Goal: Task Accomplishment & Management: Complete application form

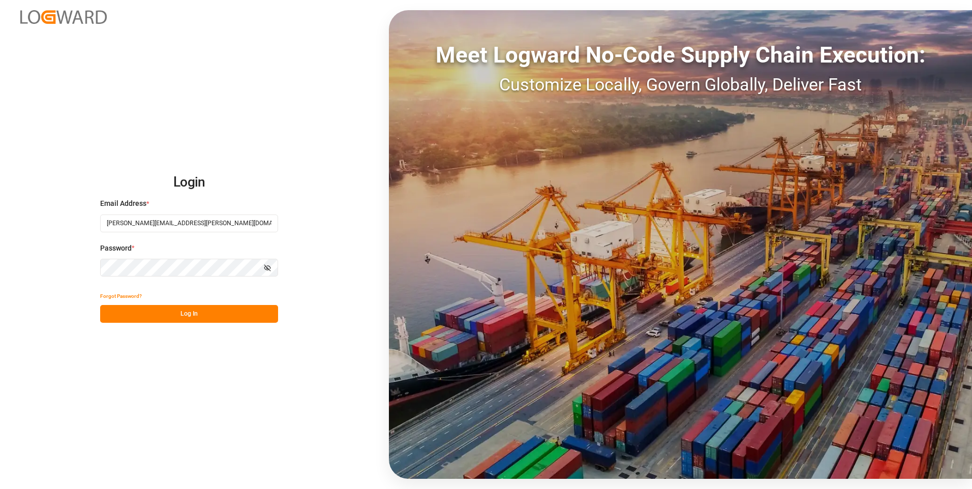
click at [171, 312] on button "Log In" at bounding box center [189, 314] width 178 height 18
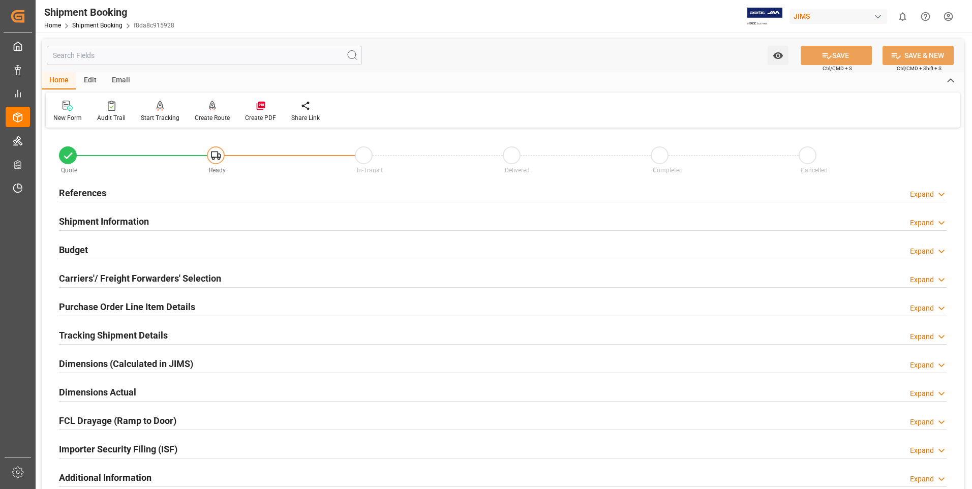
drag, startPoint x: 82, startPoint y: 193, endPoint x: 94, endPoint y: 193, distance: 11.2
click at [82, 193] on h2 "References" at bounding box center [82, 193] width 47 height 14
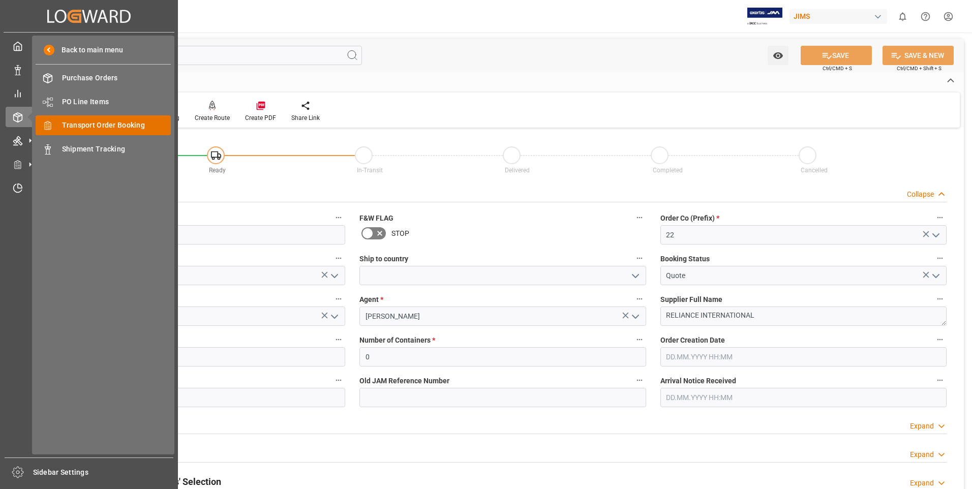
click at [79, 129] on span "Transport Order Booking" at bounding box center [116, 125] width 109 height 11
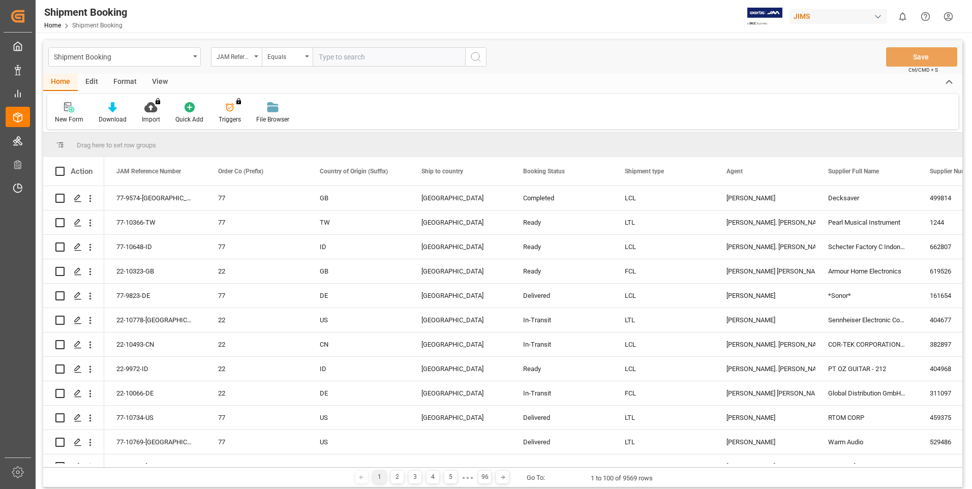
click at [67, 114] on div "New Form" at bounding box center [69, 113] width 44 height 22
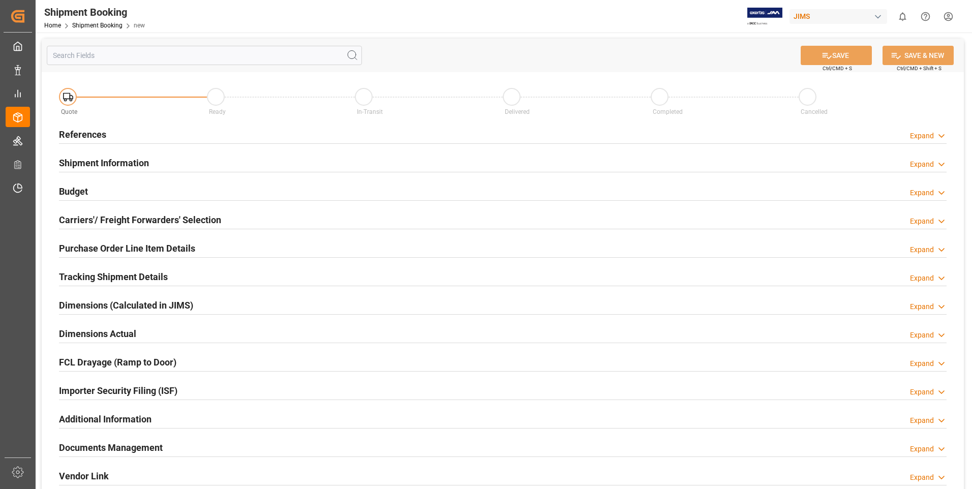
click at [91, 133] on h2 "References" at bounding box center [82, 135] width 47 height 14
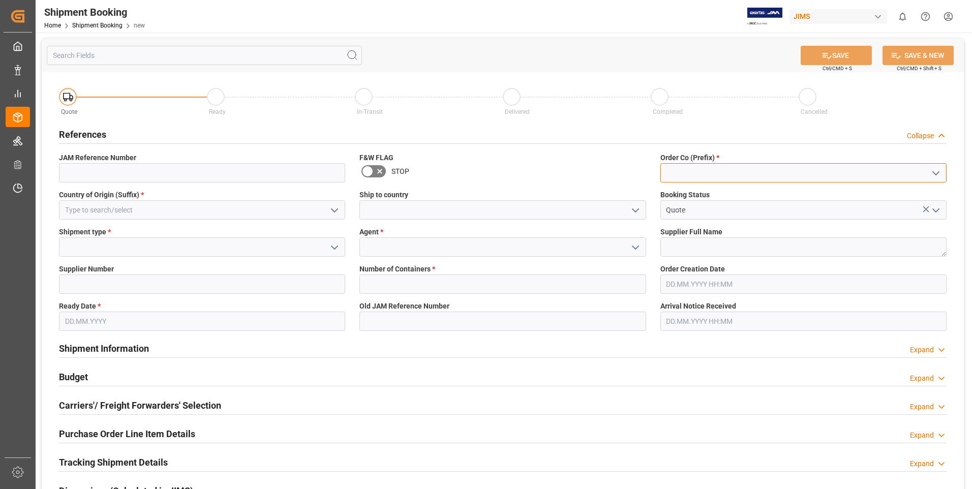
click at [694, 170] on input at bounding box center [804, 172] width 286 height 19
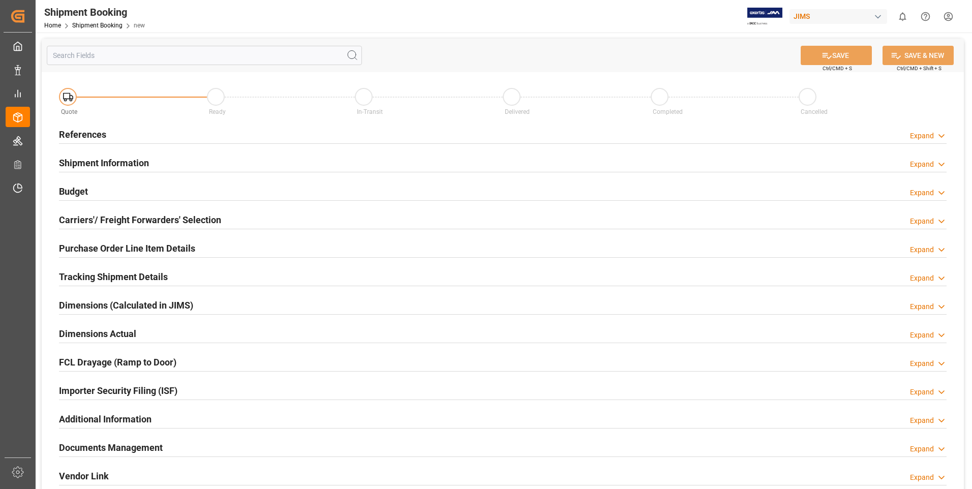
type input "22"
click at [91, 134] on h2 "References" at bounding box center [82, 135] width 47 height 14
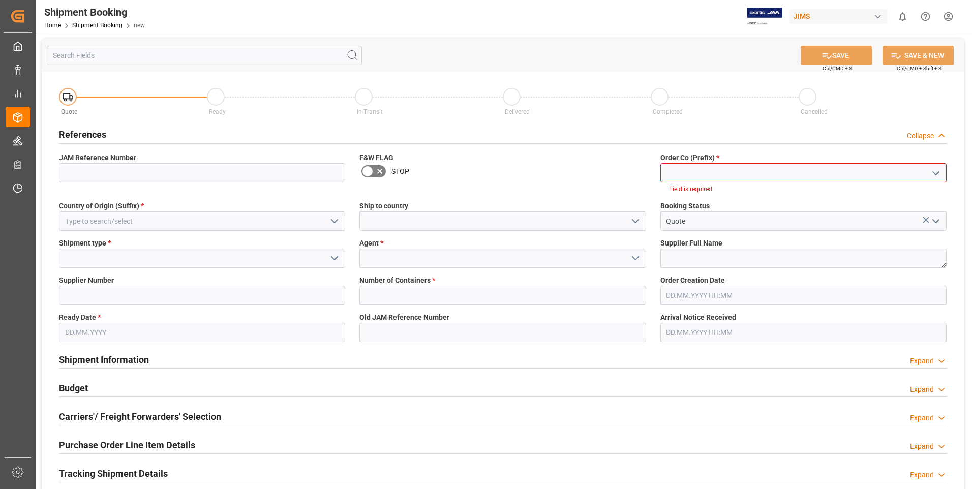
click at [671, 173] on input at bounding box center [804, 172] width 286 height 19
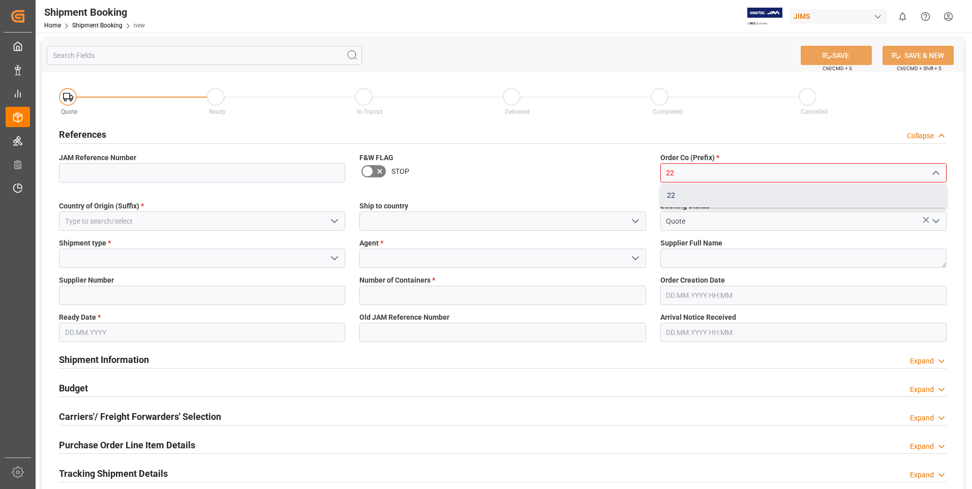
click at [673, 198] on div "22" at bounding box center [803, 195] width 285 height 23
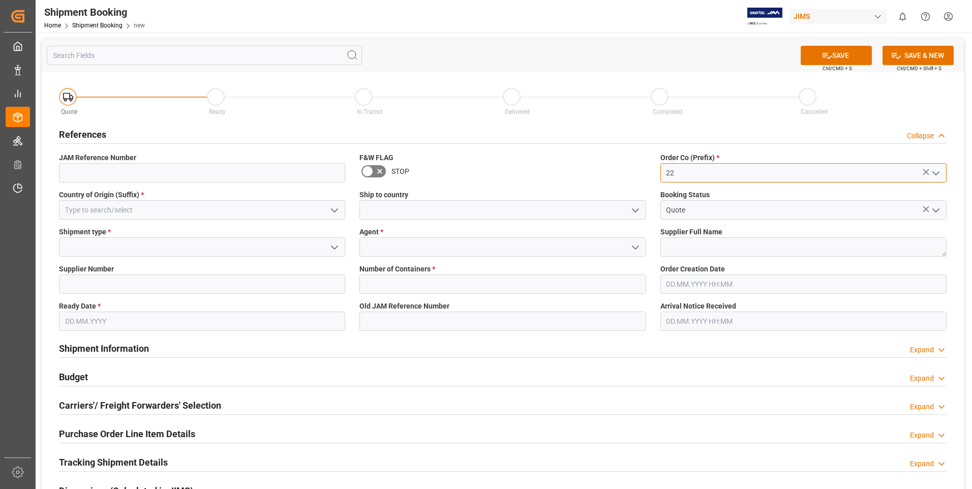
type input "22"
click at [142, 174] on input at bounding box center [202, 172] width 286 height 19
click at [107, 203] on input at bounding box center [202, 209] width 286 height 19
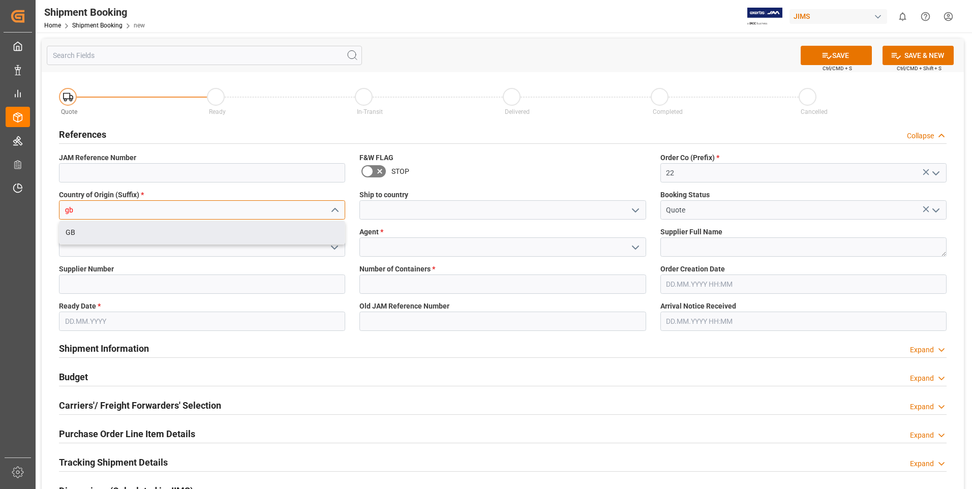
type input "gb"
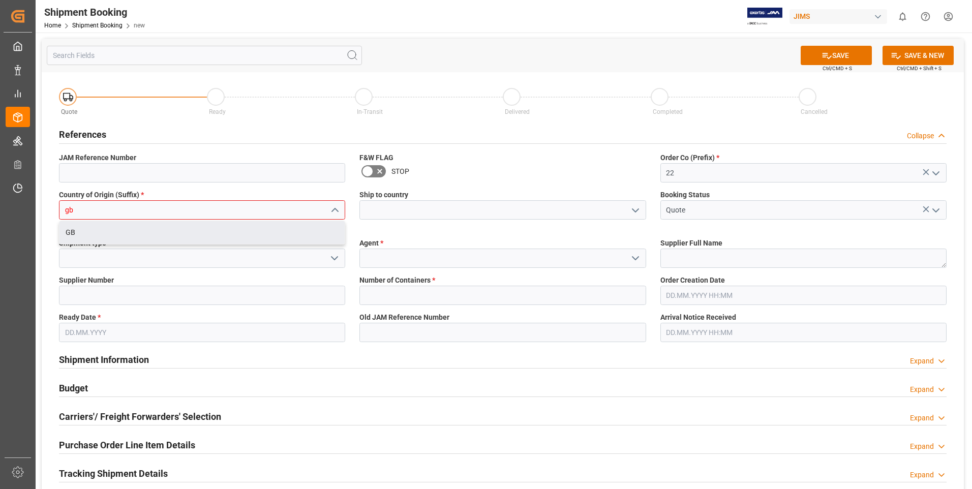
click at [84, 226] on div "GB" at bounding box center [202, 232] width 285 height 23
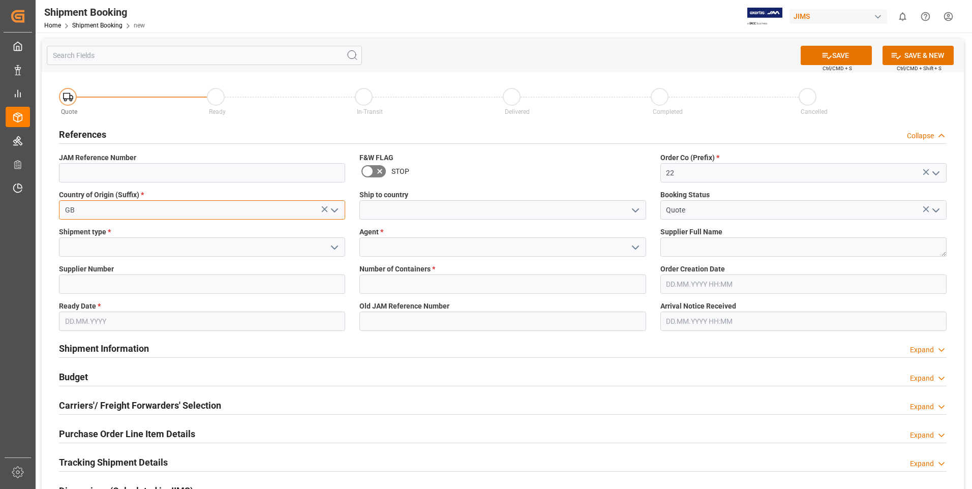
type input "GB"
click at [161, 247] on input at bounding box center [202, 247] width 286 height 19
click at [313, 241] on input at bounding box center [202, 247] width 286 height 19
click at [325, 245] on input at bounding box center [202, 247] width 286 height 19
click at [333, 244] on icon "open menu" at bounding box center [335, 248] width 12 height 12
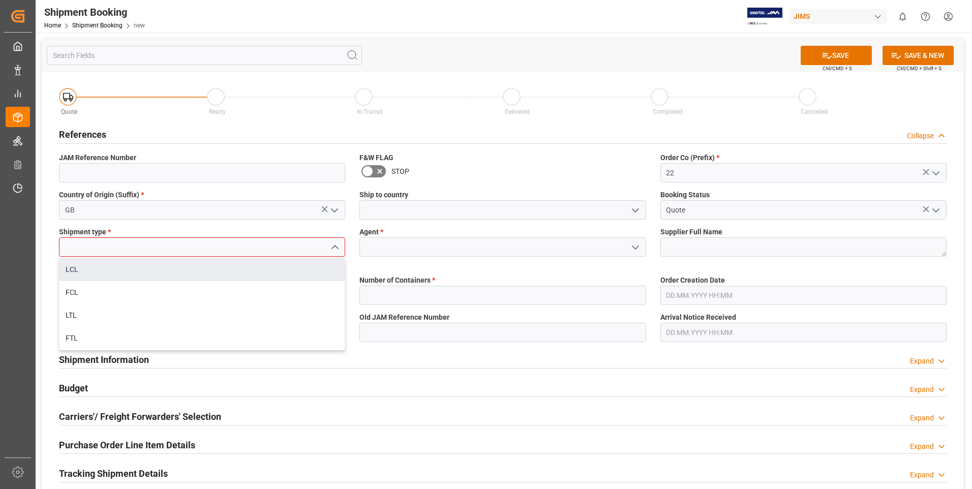
click at [101, 269] on div "LCL" at bounding box center [202, 269] width 285 height 23
type input "LCL"
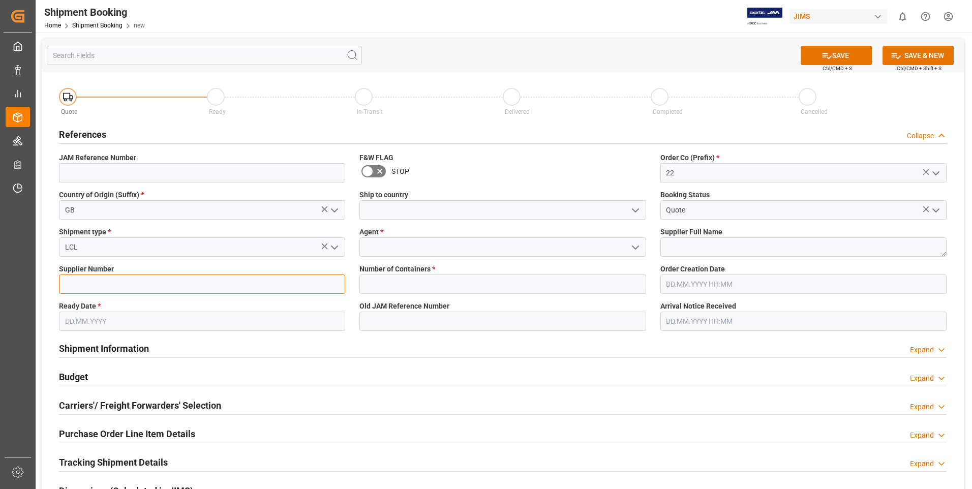
click at [139, 288] on input at bounding box center [202, 284] width 286 height 19
type input "211738"
click at [392, 283] on input "text" at bounding box center [503, 284] width 286 height 19
type input "0"
click at [691, 247] on textarea at bounding box center [804, 247] width 286 height 19
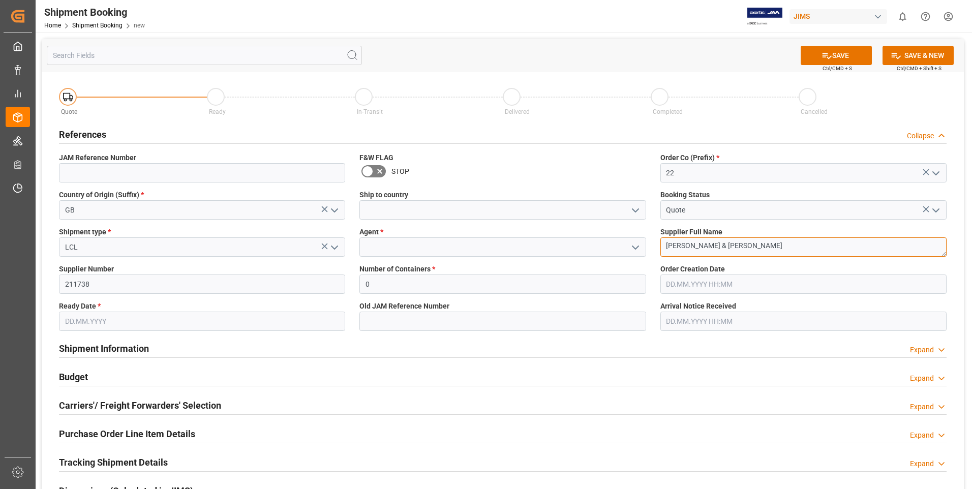
type textarea "[PERSON_NAME] & [PERSON_NAME]"
click at [98, 318] on input "text" at bounding box center [202, 321] width 286 height 19
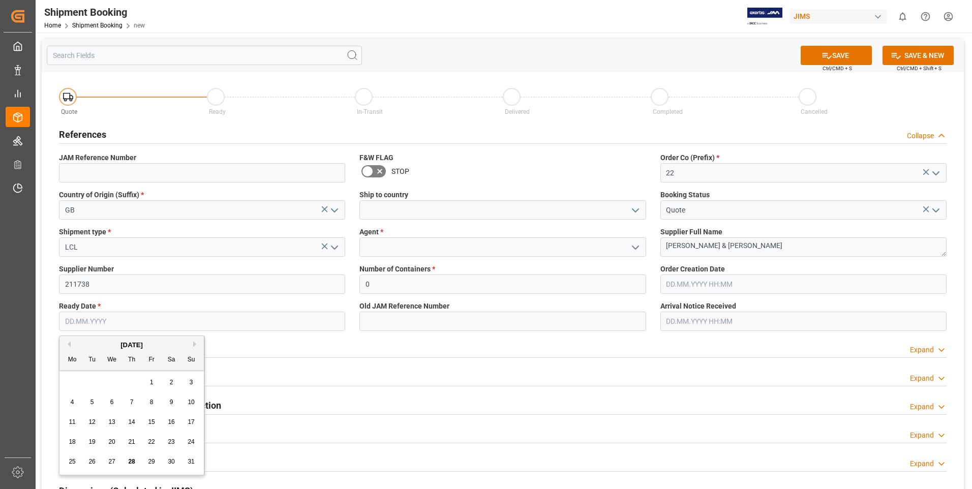
click at [149, 459] on span "29" at bounding box center [151, 461] width 7 height 7
type input "[DATE]"
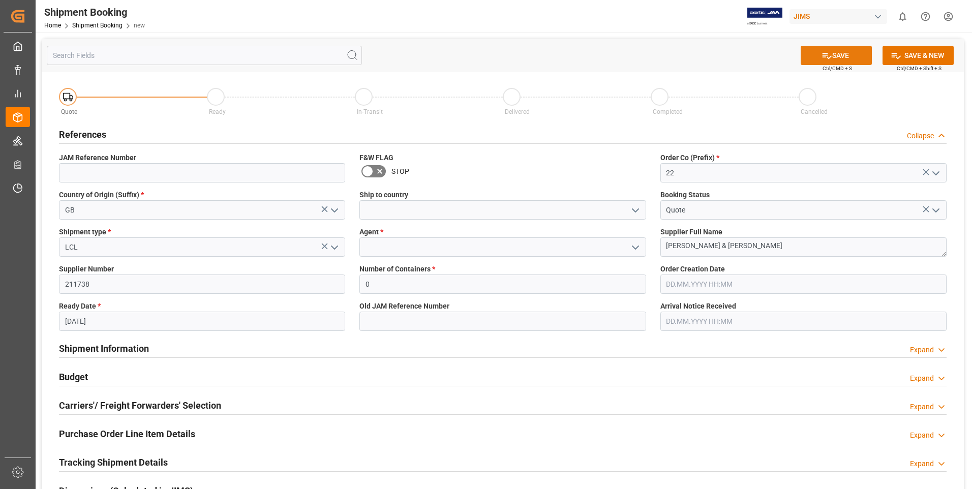
click at [826, 53] on icon at bounding box center [827, 56] width 9 height 6
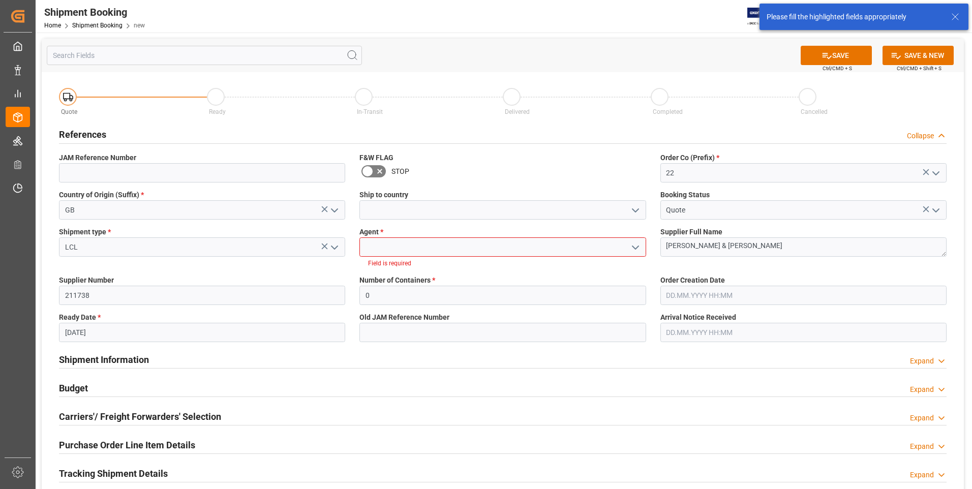
click at [392, 248] on input at bounding box center [503, 247] width 286 height 19
click at [636, 243] on icon "open menu" at bounding box center [636, 248] width 12 height 12
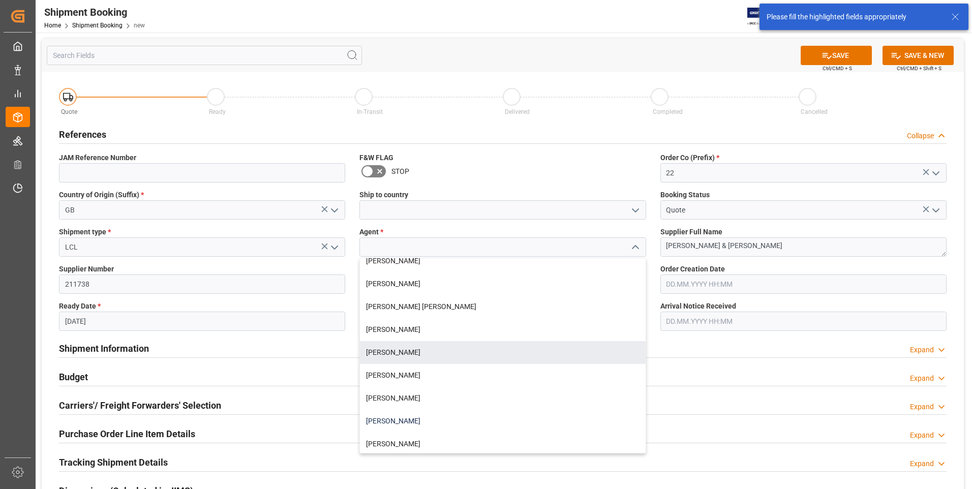
scroll to position [102, 0]
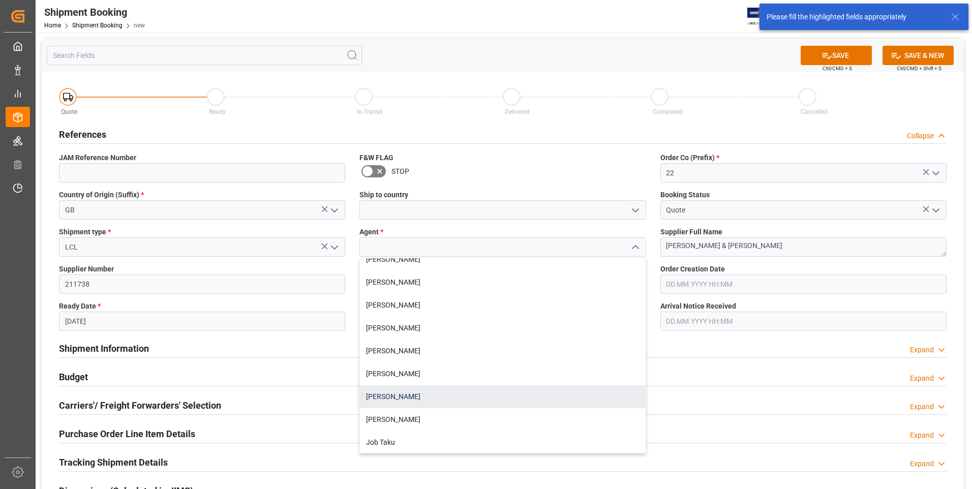
click at [389, 399] on div "[PERSON_NAME]" at bounding box center [502, 397] width 285 height 23
type input "[PERSON_NAME]"
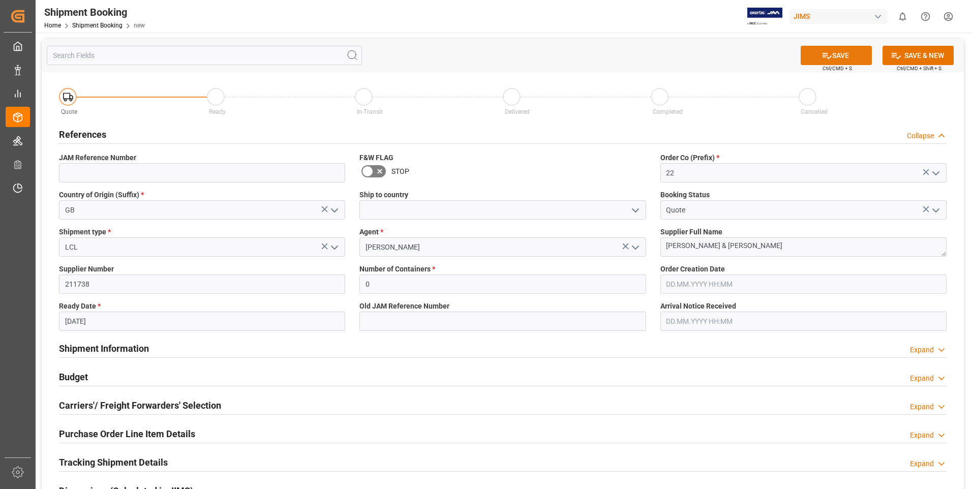
click at [843, 52] on button "SAVE" at bounding box center [836, 55] width 71 height 19
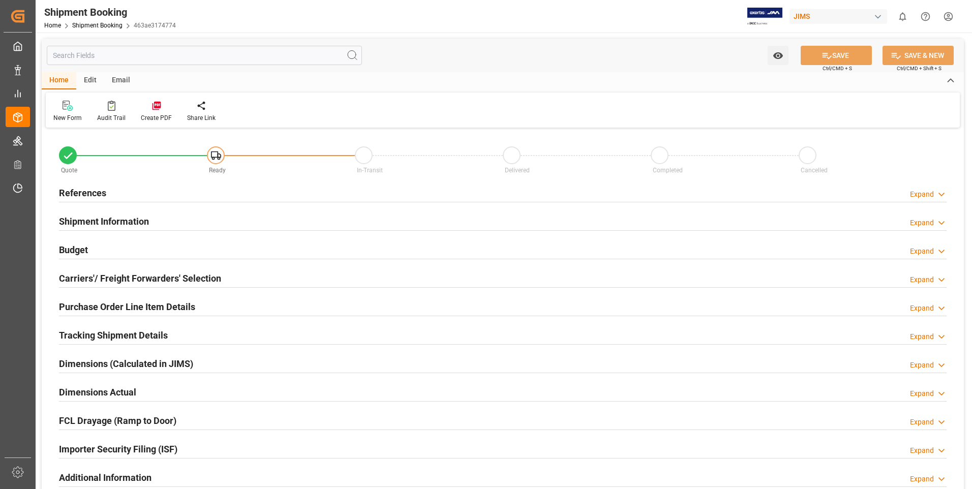
type input "0"
type input "[DATE]"
click at [105, 195] on h2 "References" at bounding box center [82, 193] width 47 height 14
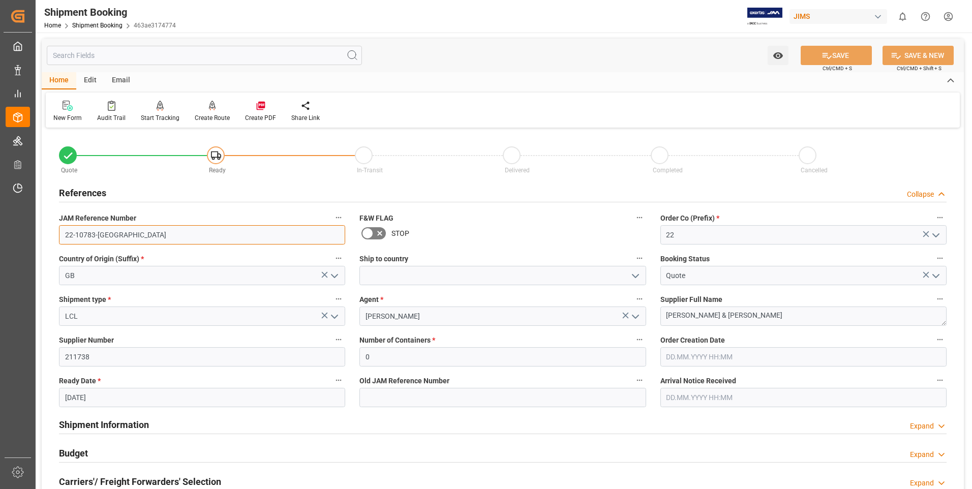
drag, startPoint x: 110, startPoint y: 233, endPoint x: 40, endPoint y: 235, distance: 70.2
click at [40, 235] on div "Watch Option SAVE Ctrl/CMD + S SAVE & NEW Ctrl/CMD + Shift + S Home Edit Email …" at bounding box center [503, 442] width 935 height 819
